Goal: Transaction & Acquisition: Purchase product/service

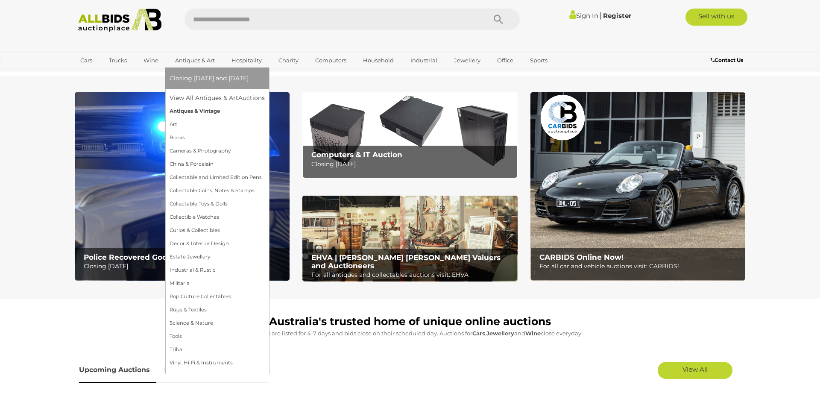
click at [187, 110] on link "Antiques & Vintage" at bounding box center [217, 111] width 95 height 13
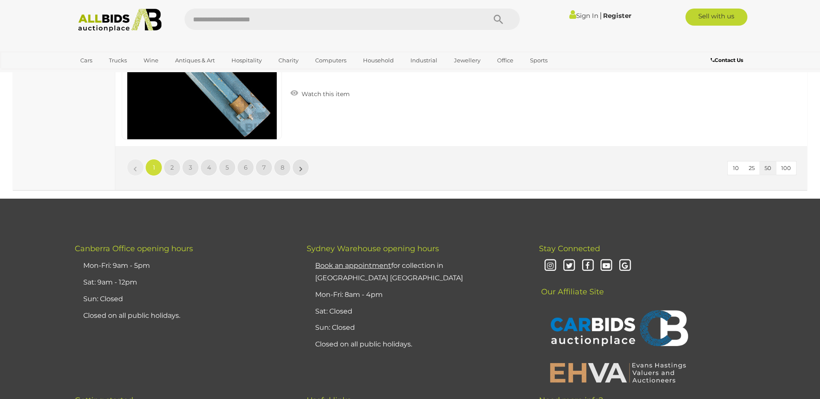
scroll to position [8251, 0]
click at [171, 165] on span "2" at bounding box center [171, 167] width 3 height 8
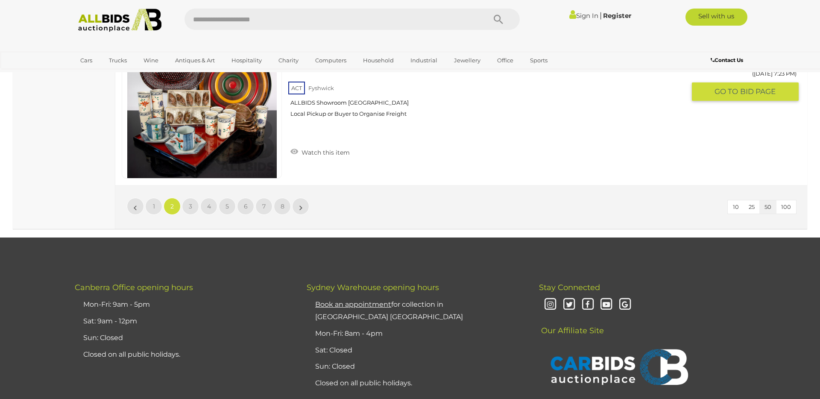
scroll to position [8212, 0]
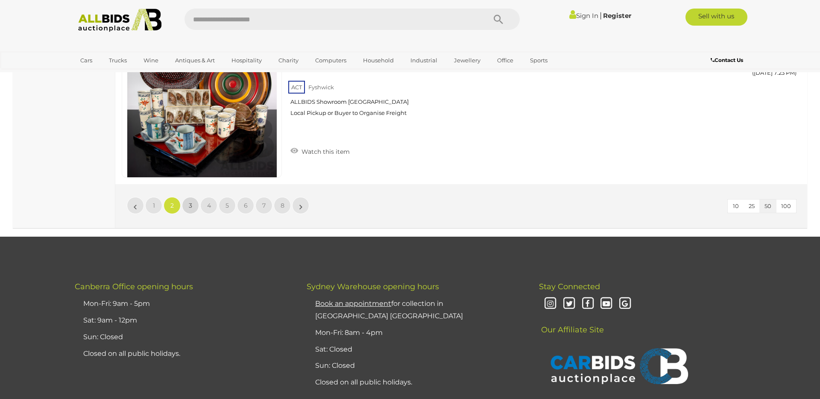
click at [187, 208] on link "3" at bounding box center [190, 205] width 17 height 17
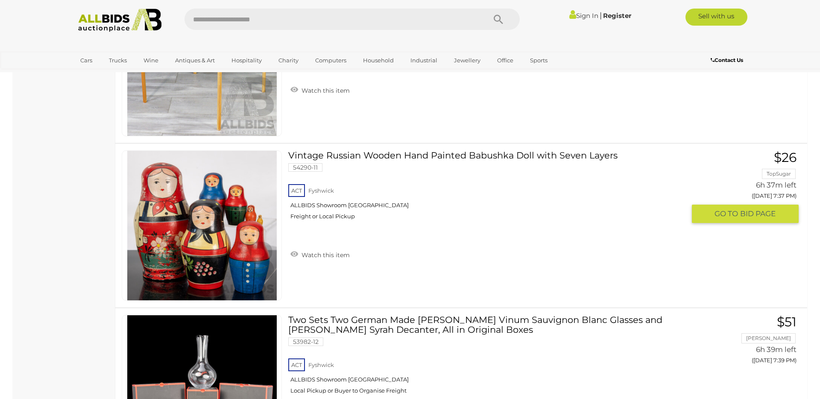
scroll to position [2978, 0]
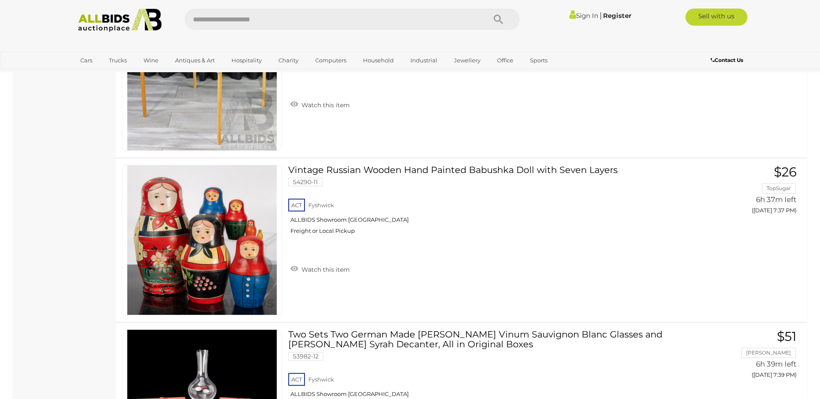
scroll to position [91, 0]
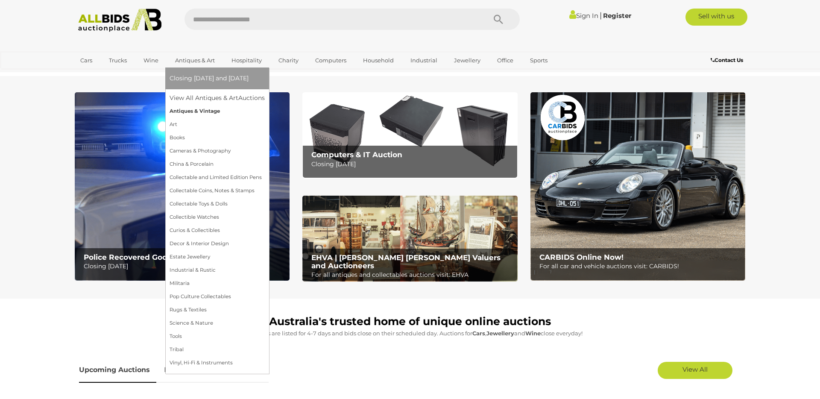
click at [197, 112] on link "Antiques & Vintage" at bounding box center [217, 111] width 95 height 13
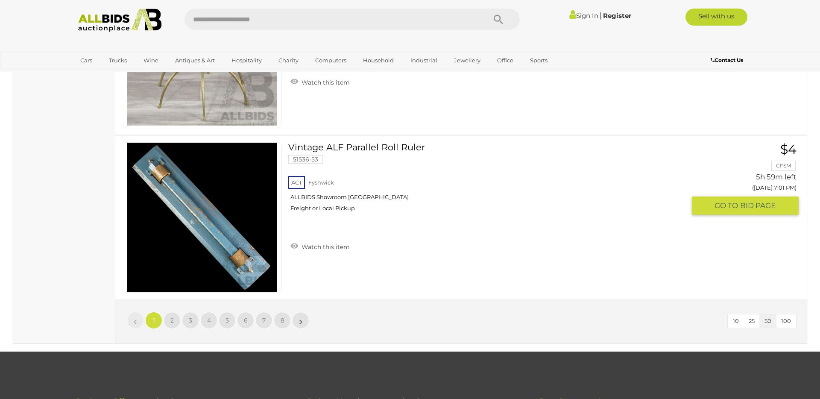
scroll to position [8096, 0]
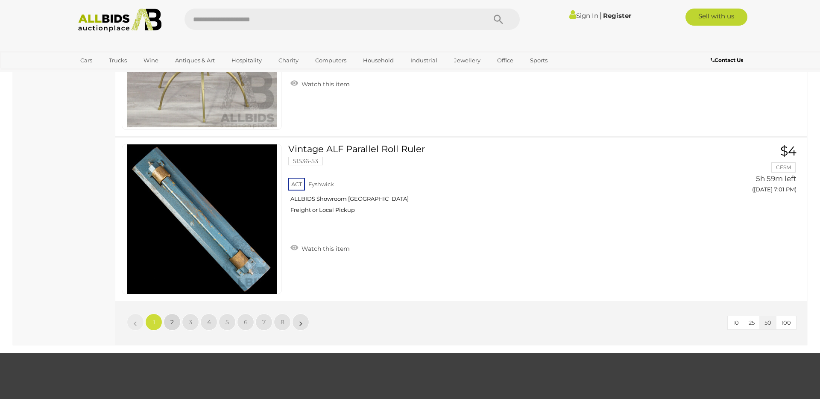
click at [172, 321] on span "2" at bounding box center [171, 322] width 3 height 8
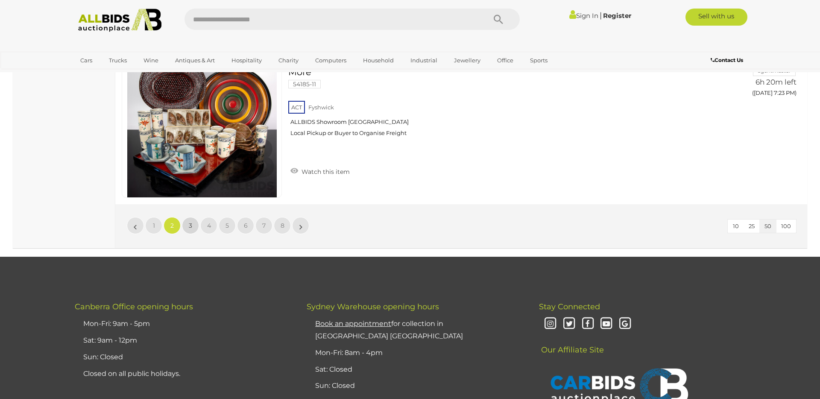
click at [195, 227] on link "3" at bounding box center [190, 225] width 17 height 17
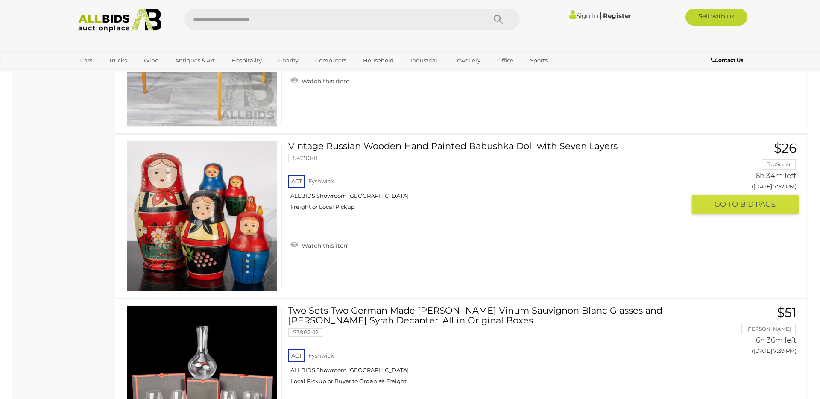
scroll to position [3006, 0]
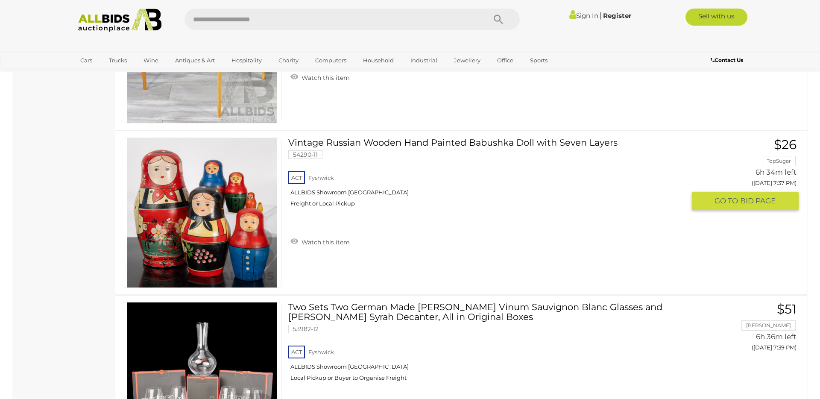
click at [444, 144] on link "Vintage Russian Wooden Hand Painted Babushka Doll with Seven Layers 54290-11 AC…" at bounding box center [490, 175] width 391 height 76
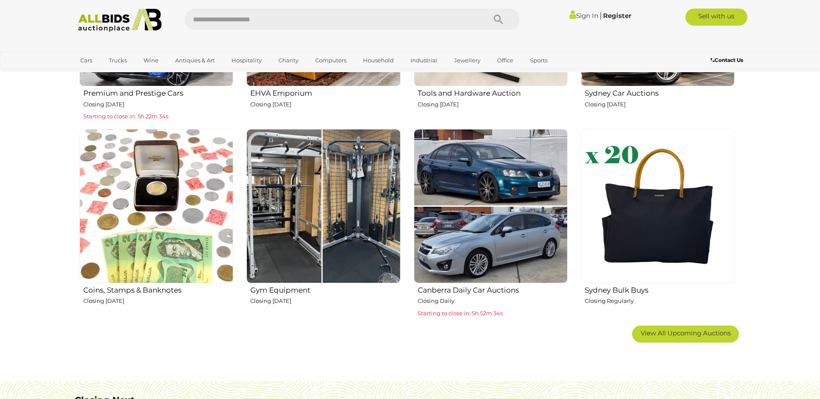
scroll to position [468, 0]
click at [354, 196] on img at bounding box center [323, 206] width 154 height 154
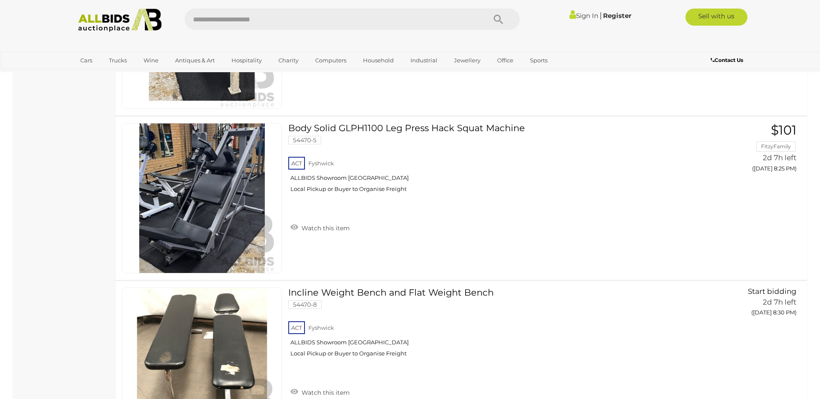
scroll to position [742, 0]
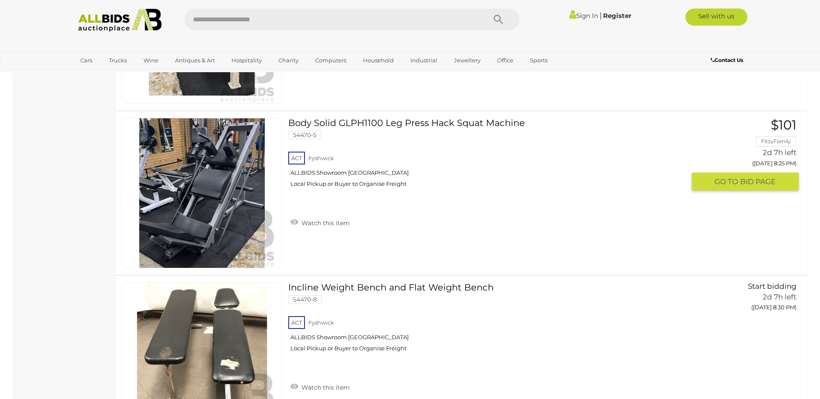
click at [205, 175] on link at bounding box center [202, 193] width 160 height 150
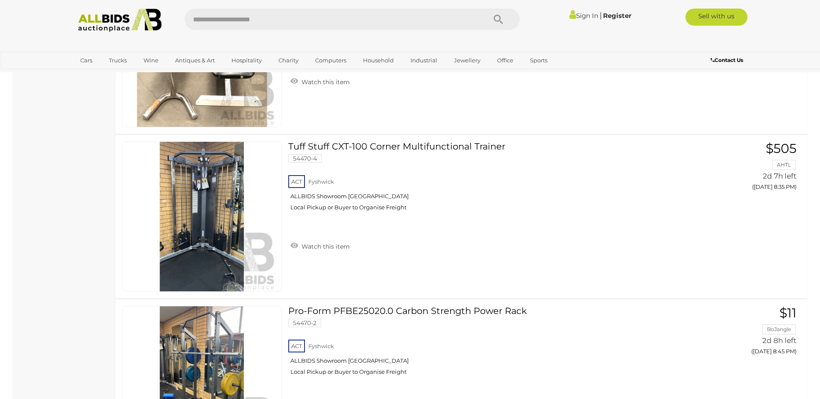
scroll to position [1048, 0]
click at [217, 210] on link at bounding box center [202, 216] width 160 height 150
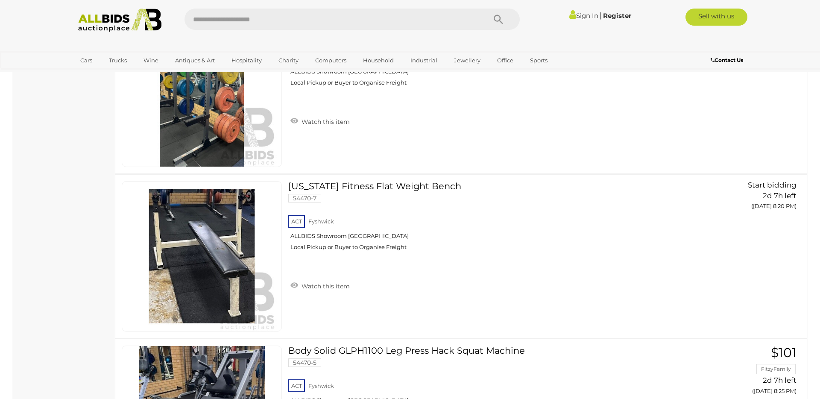
scroll to position [1138, 0]
